Goal: Task Accomplishment & Management: Manage account settings

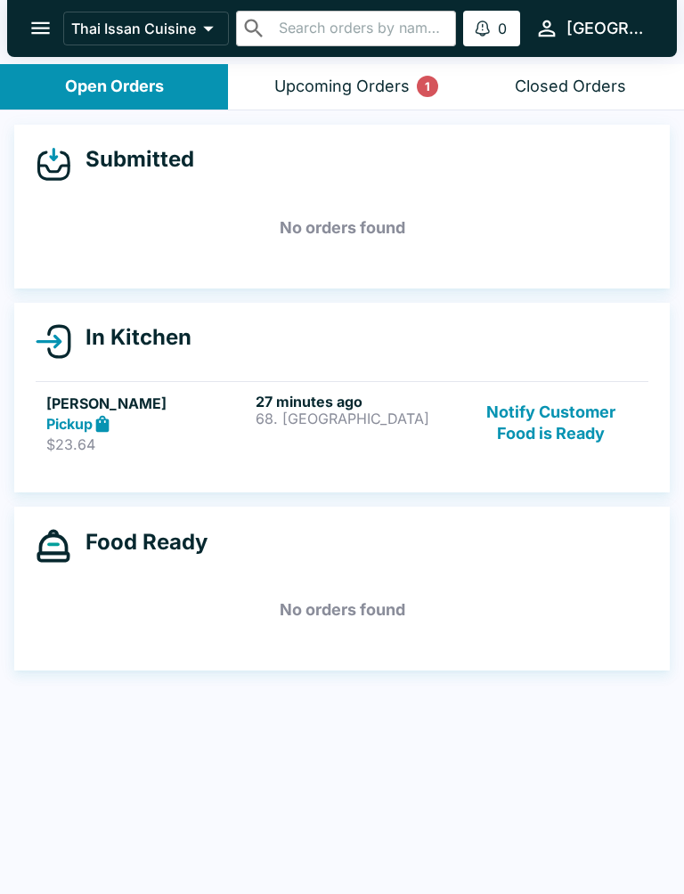
click at [366, 429] on div "27 minutes ago 68. [GEOGRAPHIC_DATA]" at bounding box center [357, 423] width 202 height 61
click at [400, 421] on p "68. [GEOGRAPHIC_DATA]" at bounding box center [357, 418] width 202 height 16
click at [371, 413] on p "68. [GEOGRAPHIC_DATA]" at bounding box center [357, 418] width 202 height 16
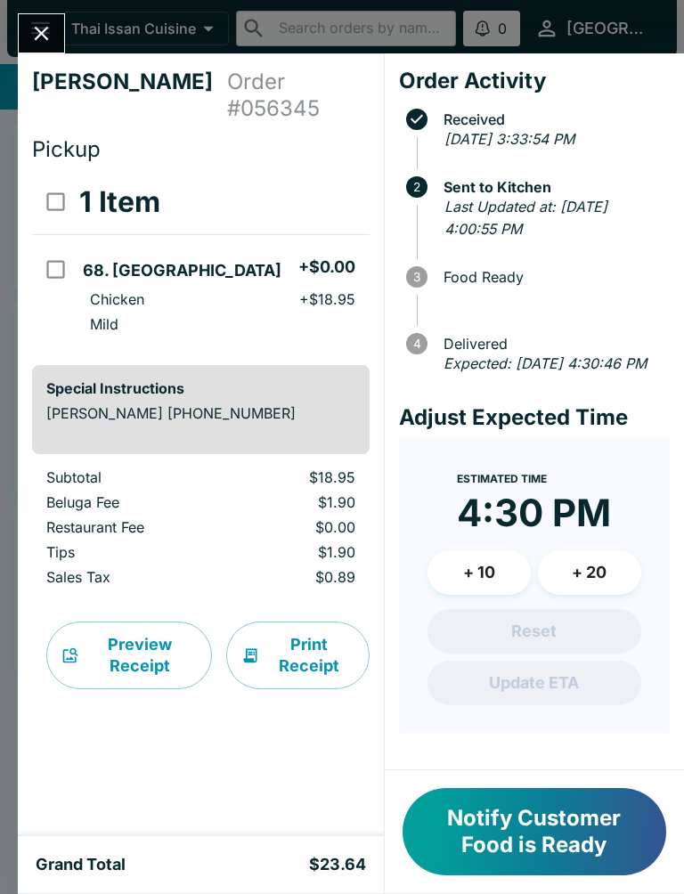
click at [291, 631] on button "Print Receipt" at bounding box center [297, 655] width 143 height 68
click at [43, 25] on icon "Close" at bounding box center [41, 33] width 24 height 24
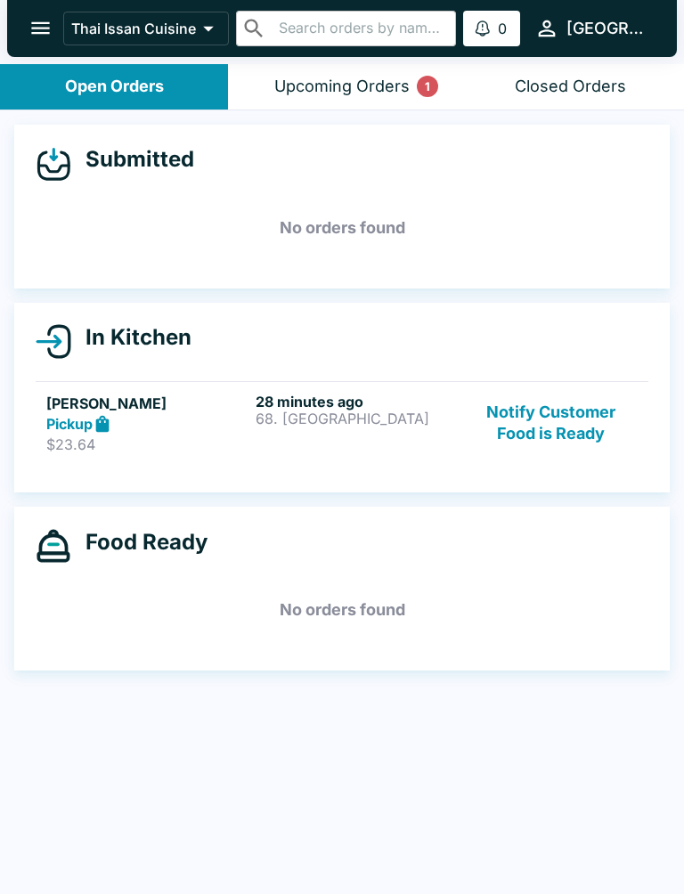
scroll to position [3, 0]
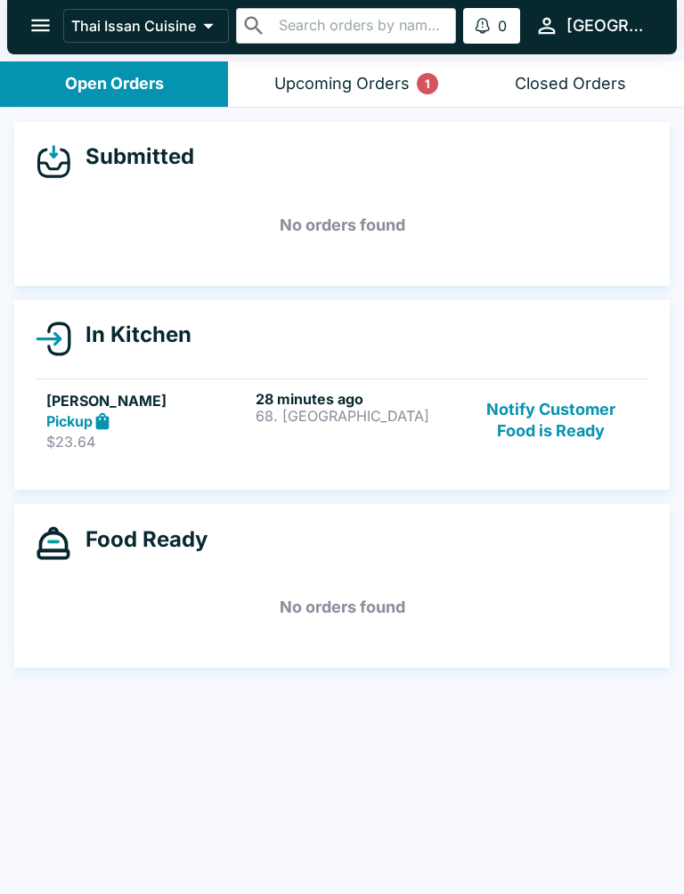
click at [609, 397] on button "Notify Customer Food is Ready" at bounding box center [551, 420] width 173 height 61
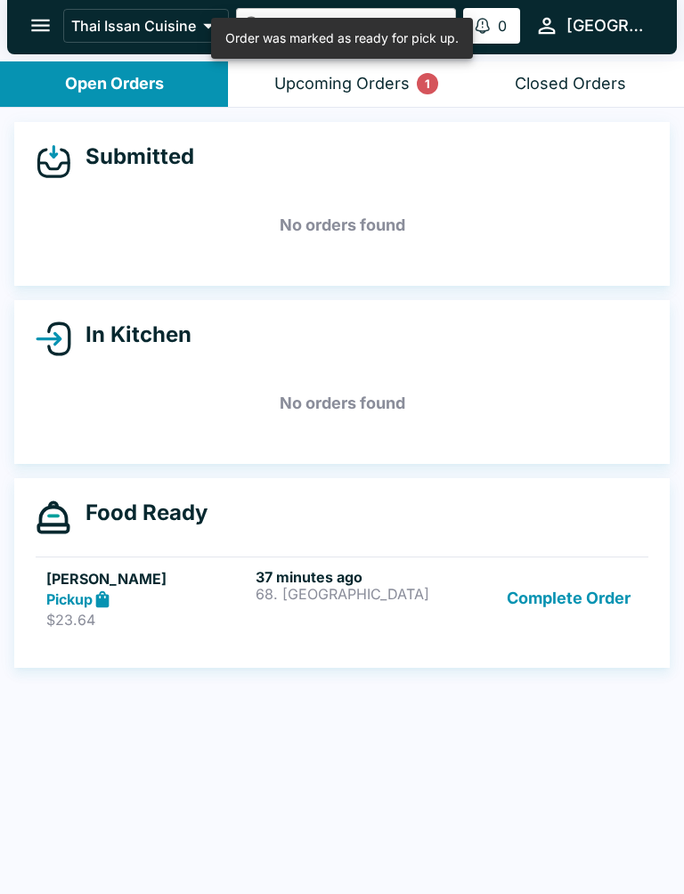
click at [398, 602] on div "37 minutes ago 68. [GEOGRAPHIC_DATA]" at bounding box center [357, 598] width 202 height 61
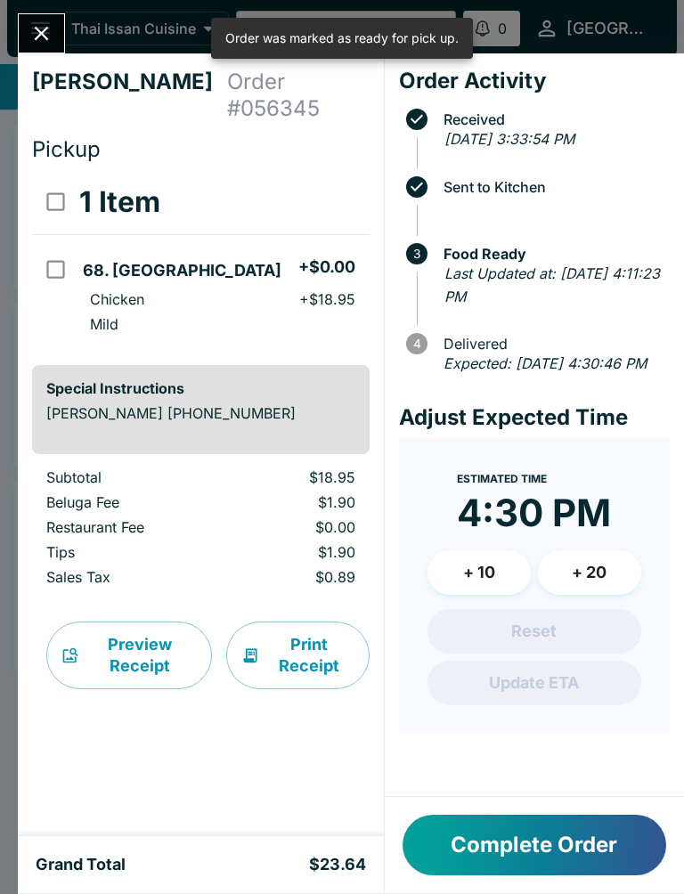
click at [515, 854] on button "Complete Order" at bounding box center [534, 845] width 264 height 61
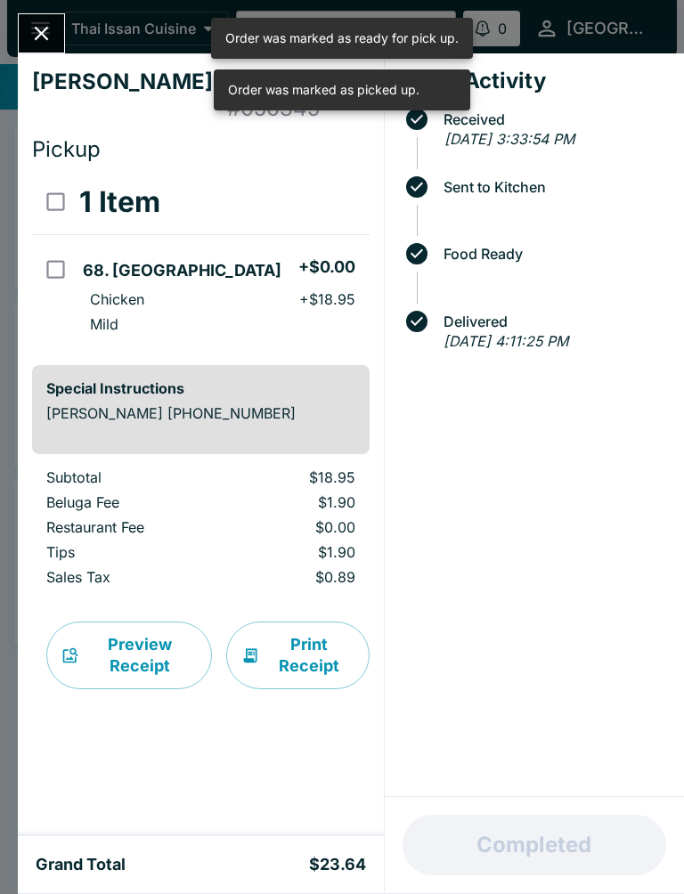
click at [45, 37] on icon "Close" at bounding box center [42, 34] width 14 height 14
